Goal: Task Accomplishment & Management: Complete application form

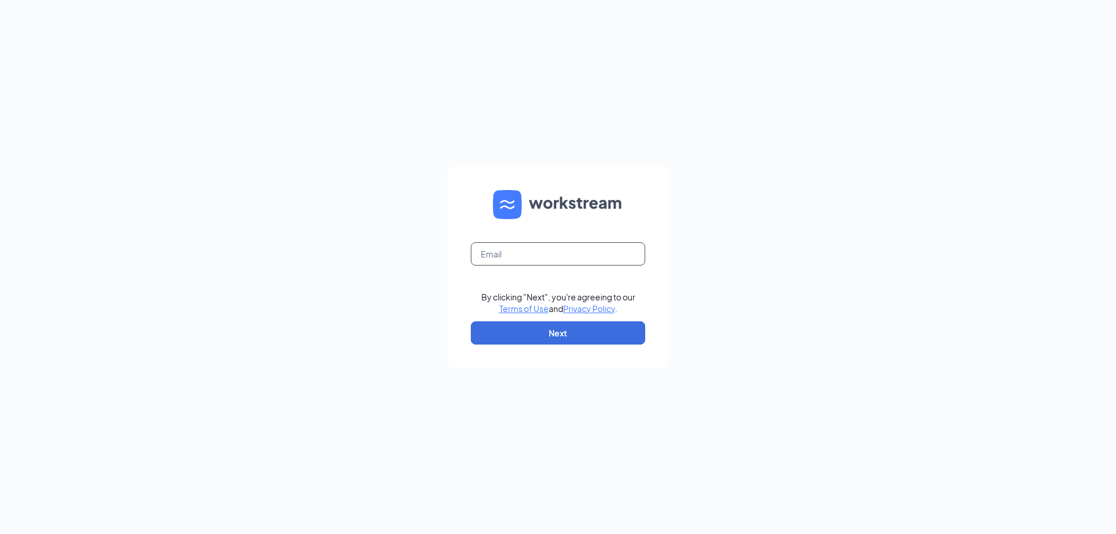
click at [542, 255] on input "text" at bounding box center [558, 253] width 174 height 23
